Goal: Information Seeking & Learning: Learn about a topic

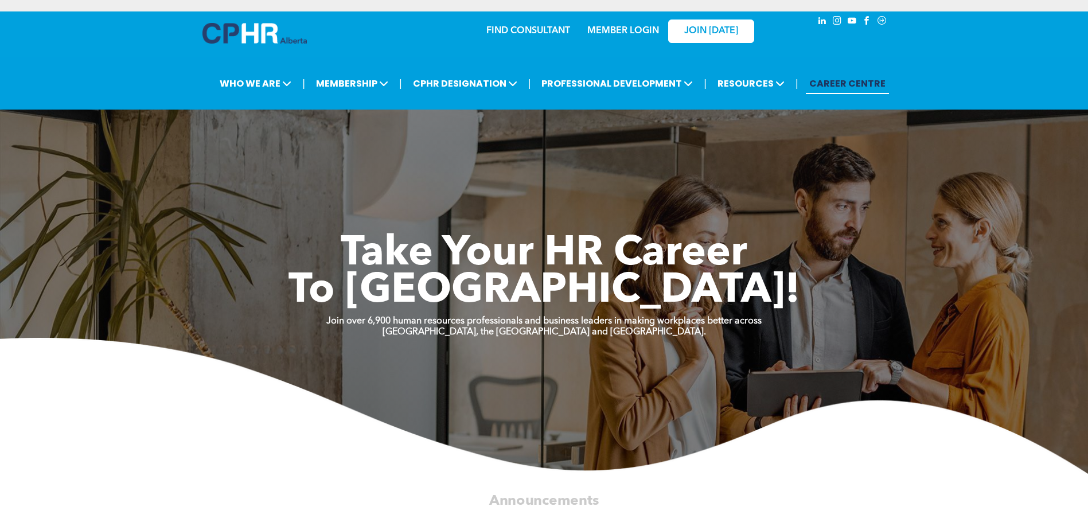
click at [613, 28] on link "MEMBER LOGIN" at bounding box center [624, 30] width 72 height 9
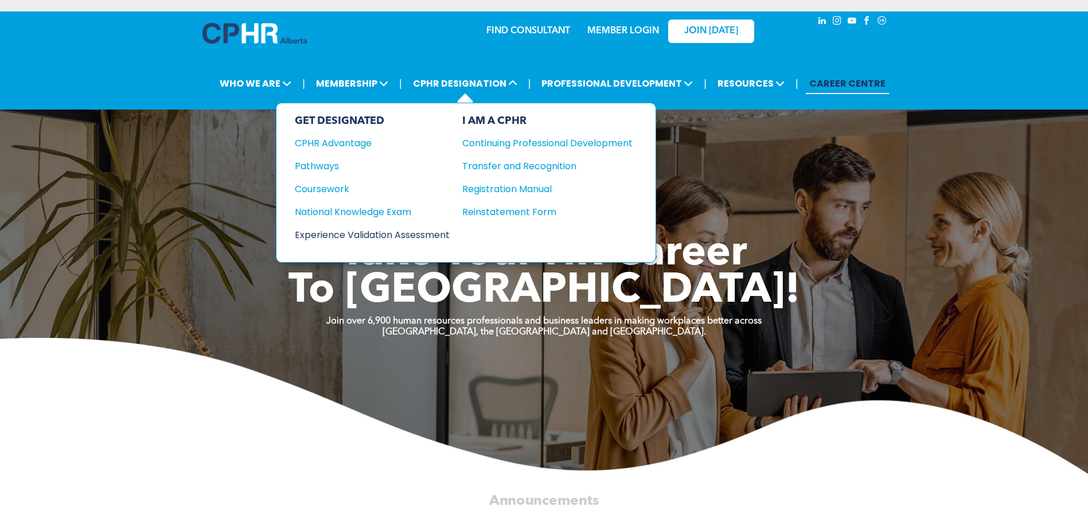
click at [339, 229] on div "Experience Validation Assessment" at bounding box center [364, 235] width 139 height 14
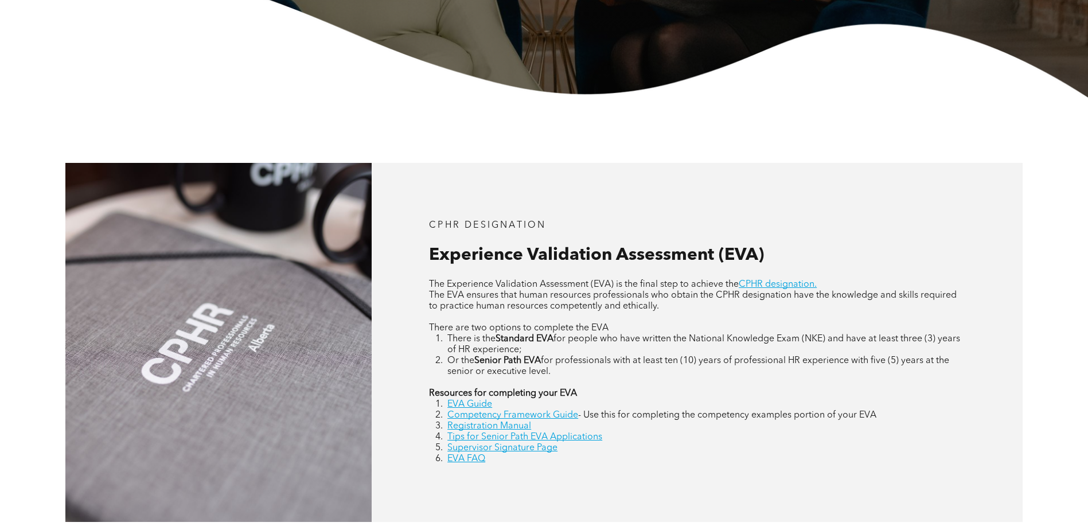
scroll to position [459, 0]
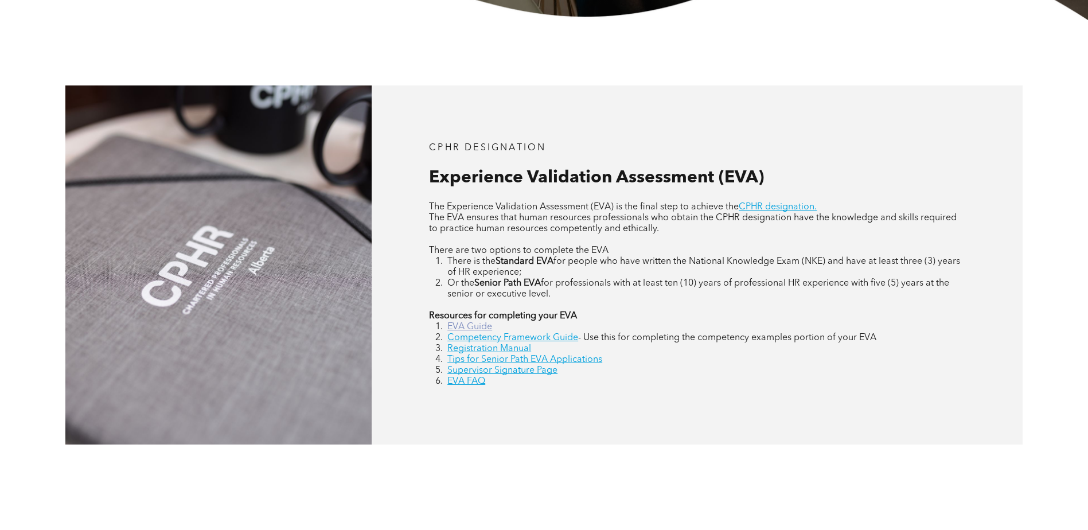
click at [479, 330] on link "EVA Guide" at bounding box center [470, 326] width 45 height 9
click at [469, 383] on link "EVA FAQ" at bounding box center [467, 381] width 38 height 9
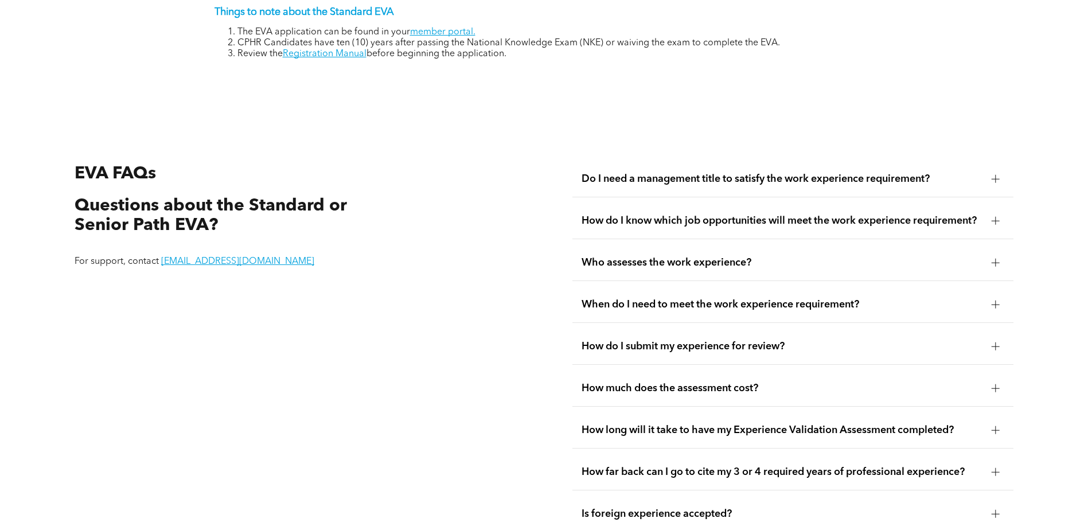
scroll to position [2156, 0]
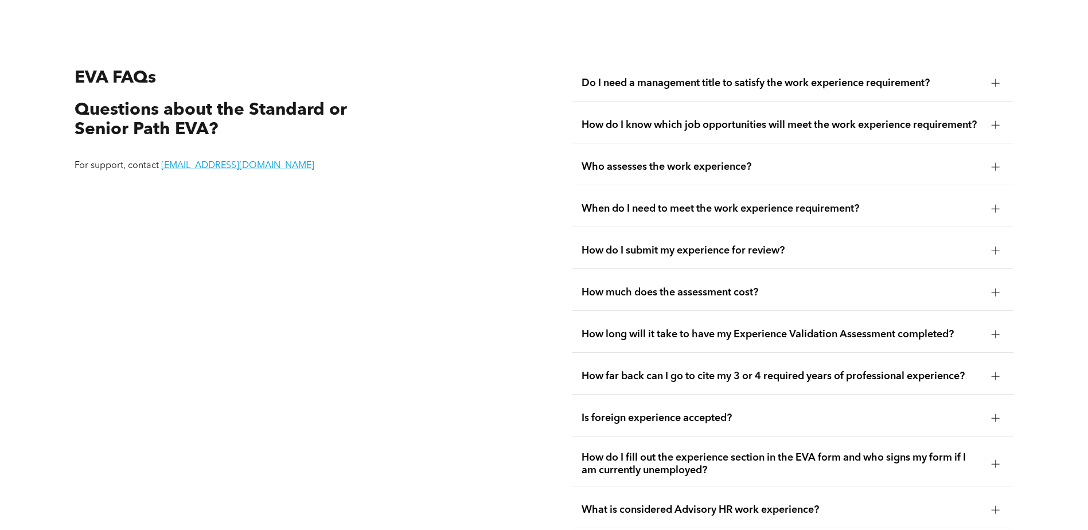
click at [999, 242] on div at bounding box center [995, 250] width 17 height 17
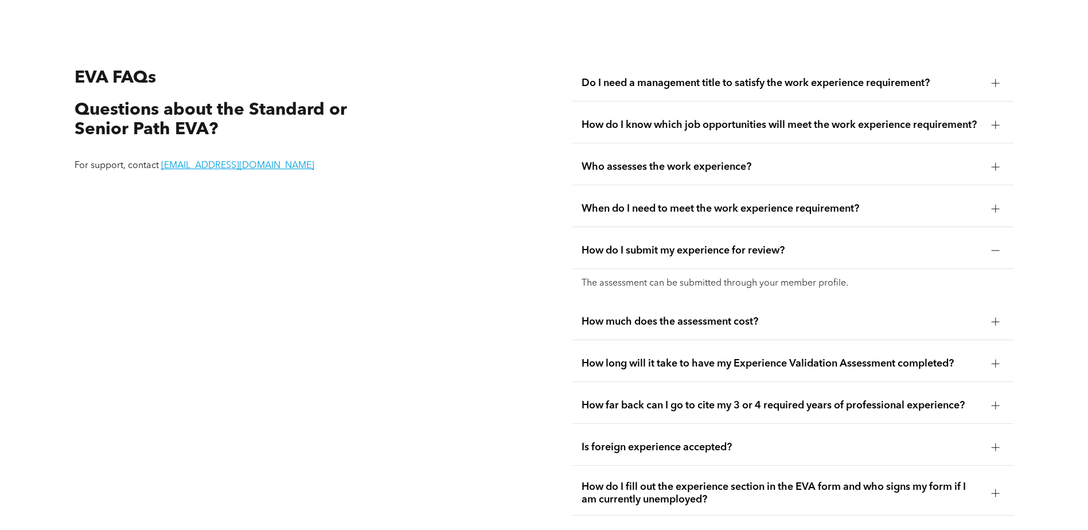
click at [1005, 203] on div at bounding box center [995, 208] width 17 height 17
click at [1002, 203] on div at bounding box center [995, 208] width 17 height 17
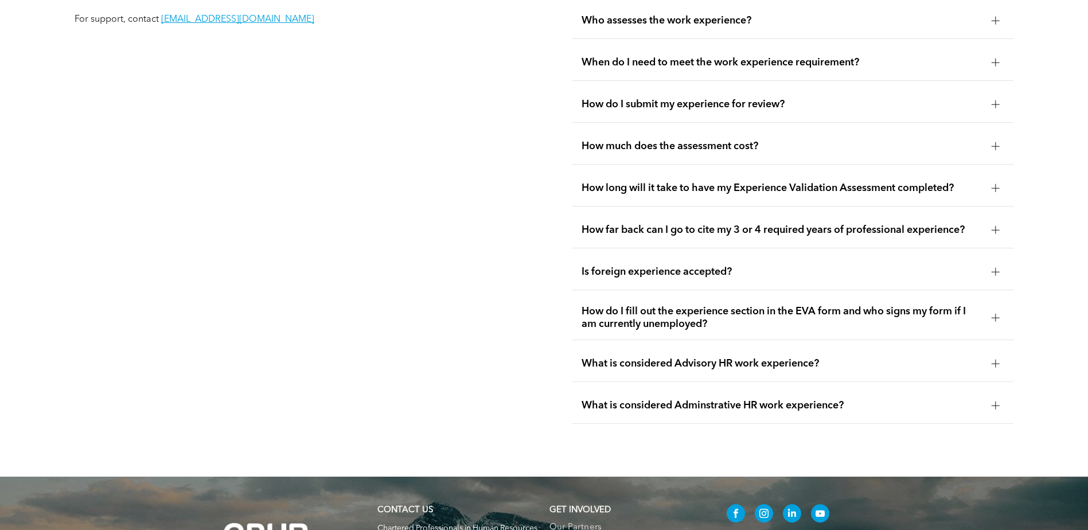
scroll to position [2328, 0]
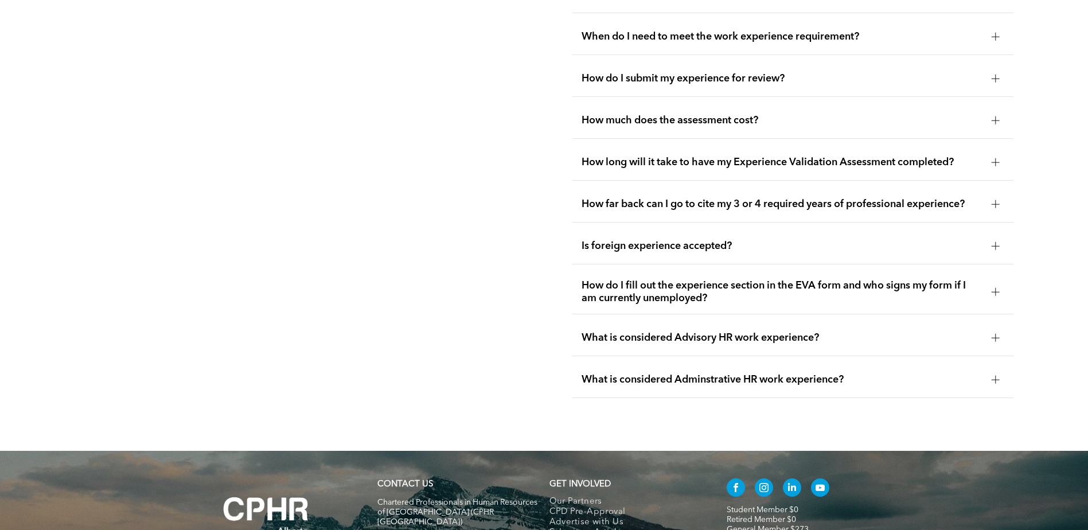
click at [997, 162] on div at bounding box center [996, 162] width 8 height 1
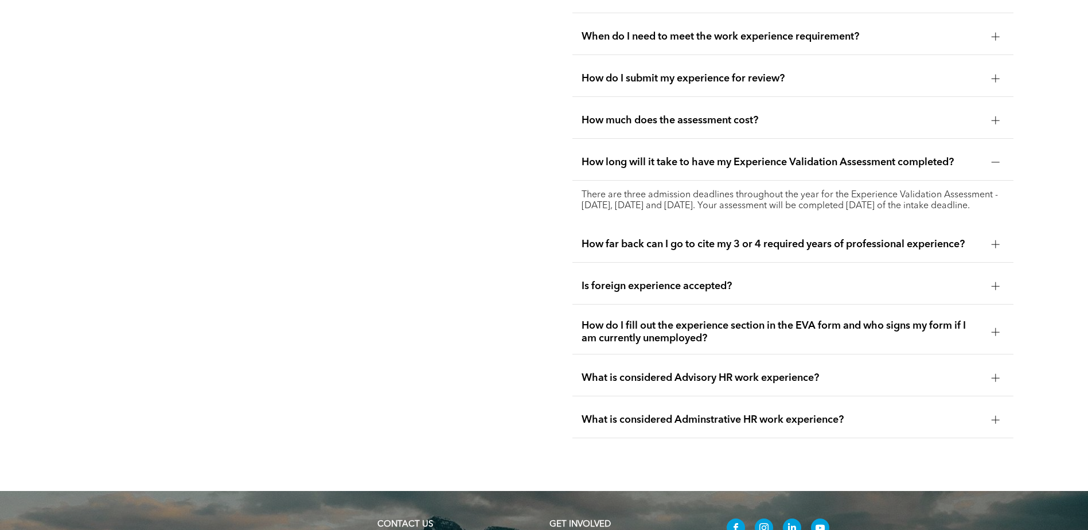
click at [997, 162] on div at bounding box center [996, 162] width 8 height 1
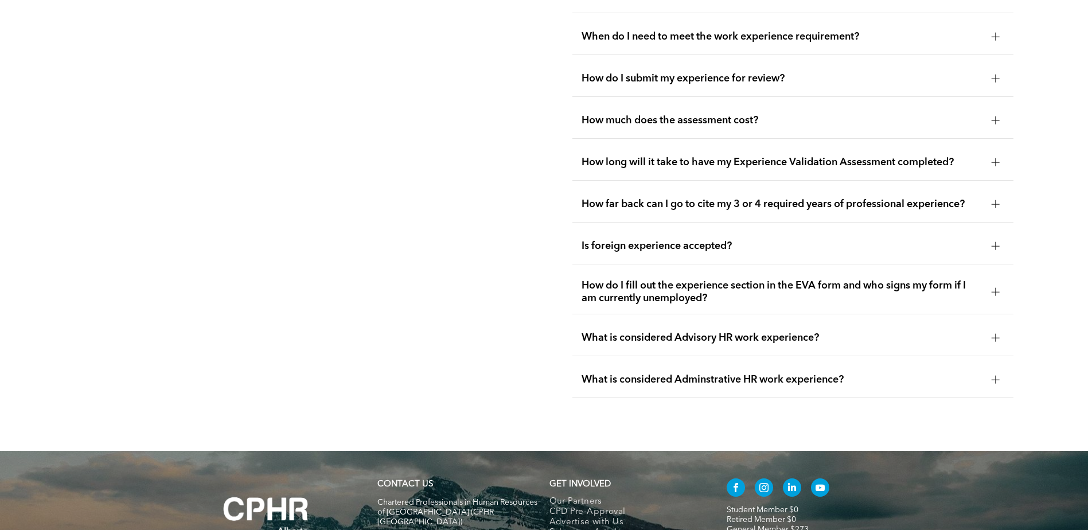
click at [998, 196] on div at bounding box center [995, 204] width 17 height 17
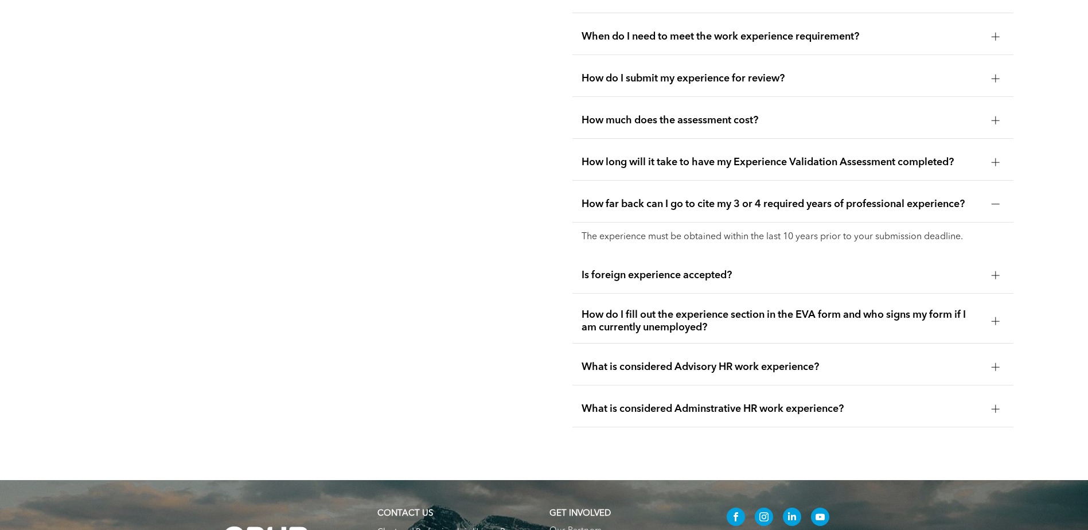
click at [998, 196] on div at bounding box center [995, 204] width 17 height 17
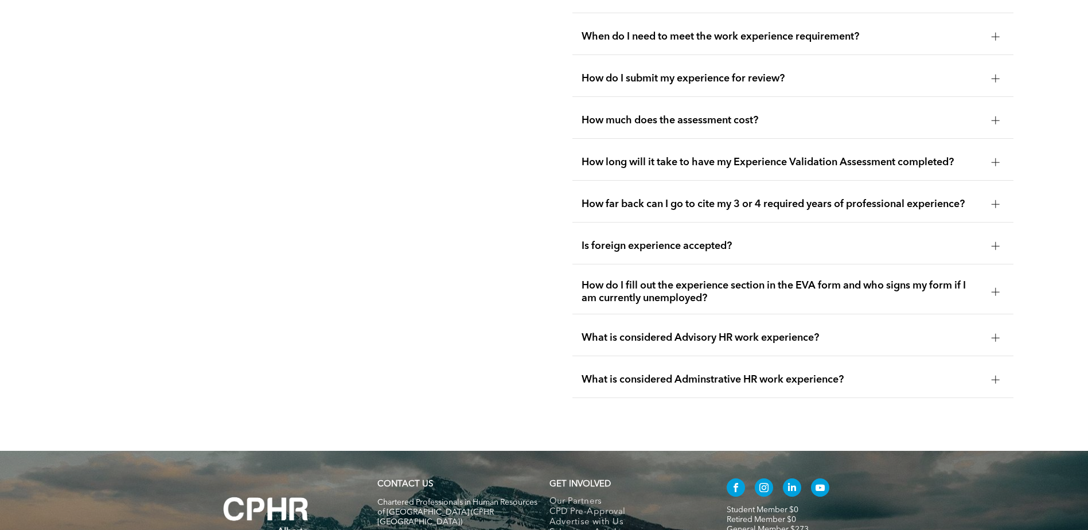
click at [998, 288] on div at bounding box center [996, 292] width 8 height 8
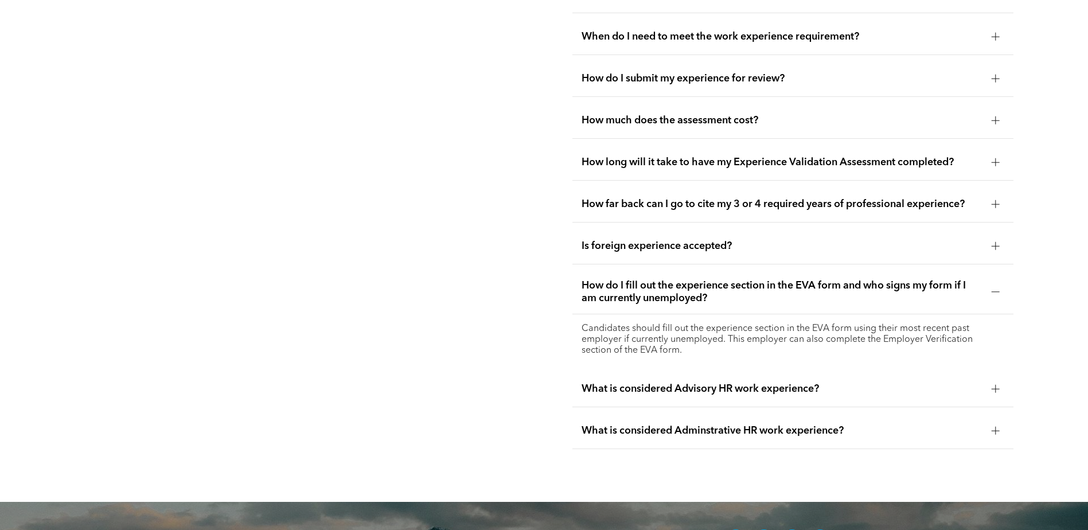
click at [998, 288] on div at bounding box center [996, 292] width 8 height 8
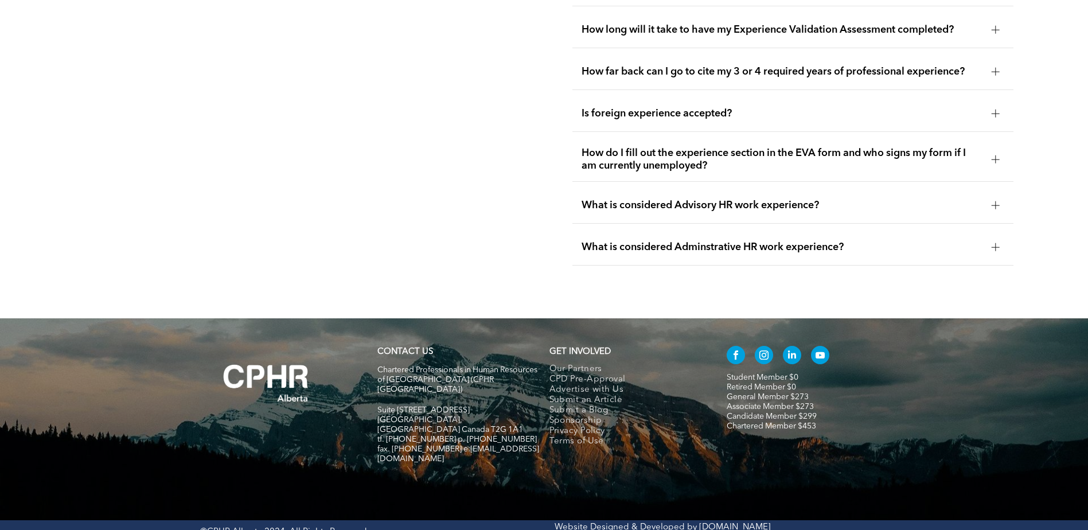
scroll to position [2464, 0]
